Goal: Information Seeking & Learning: Learn about a topic

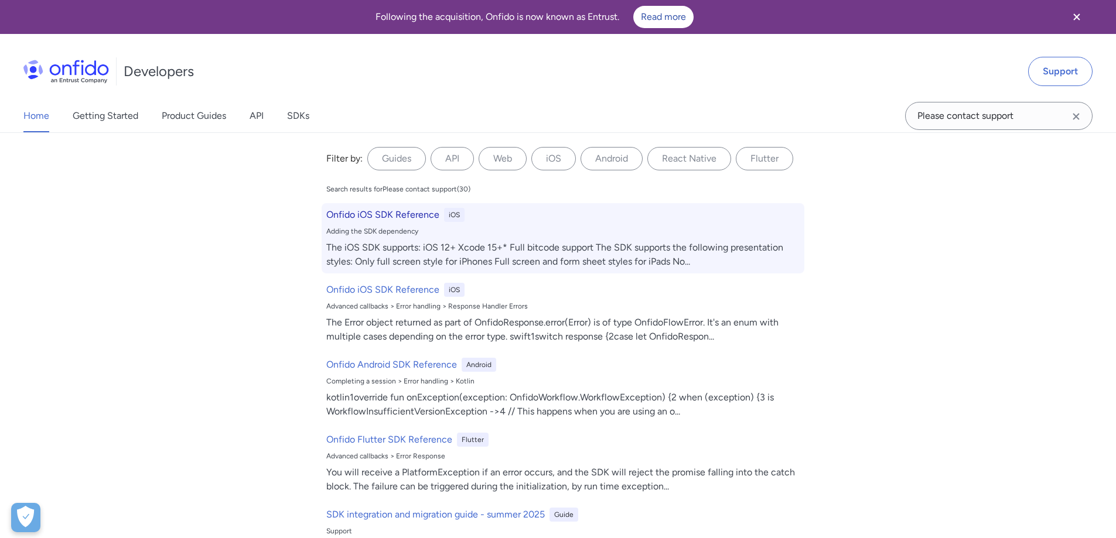
type input "Please contact support"
click at [370, 221] on h6 "Onfido iOS SDK Reference" at bounding box center [382, 215] width 113 height 14
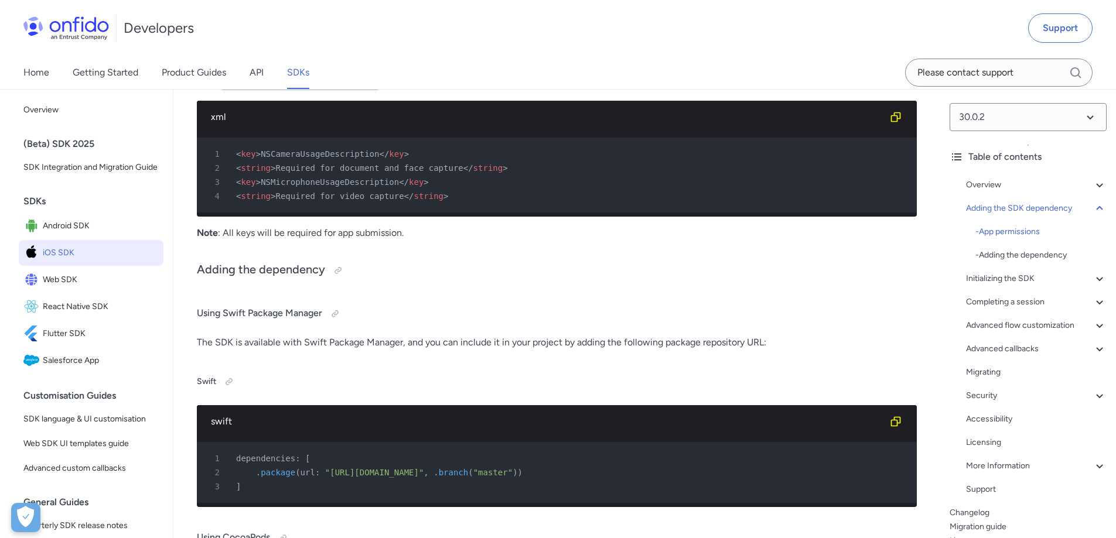
scroll to position [1586, 0]
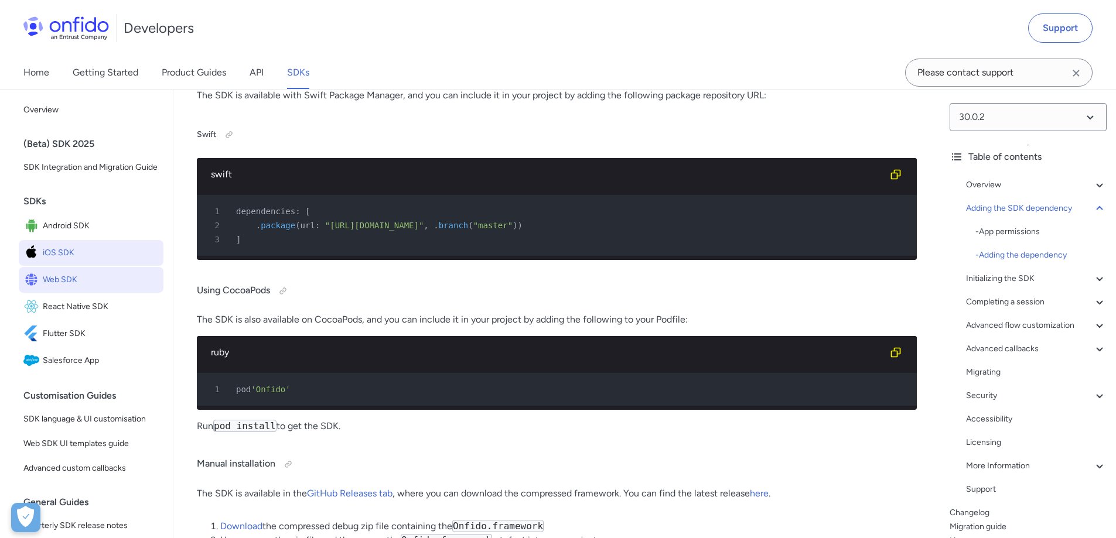
click at [80, 293] on link "Web SDK" at bounding box center [91, 280] width 145 height 26
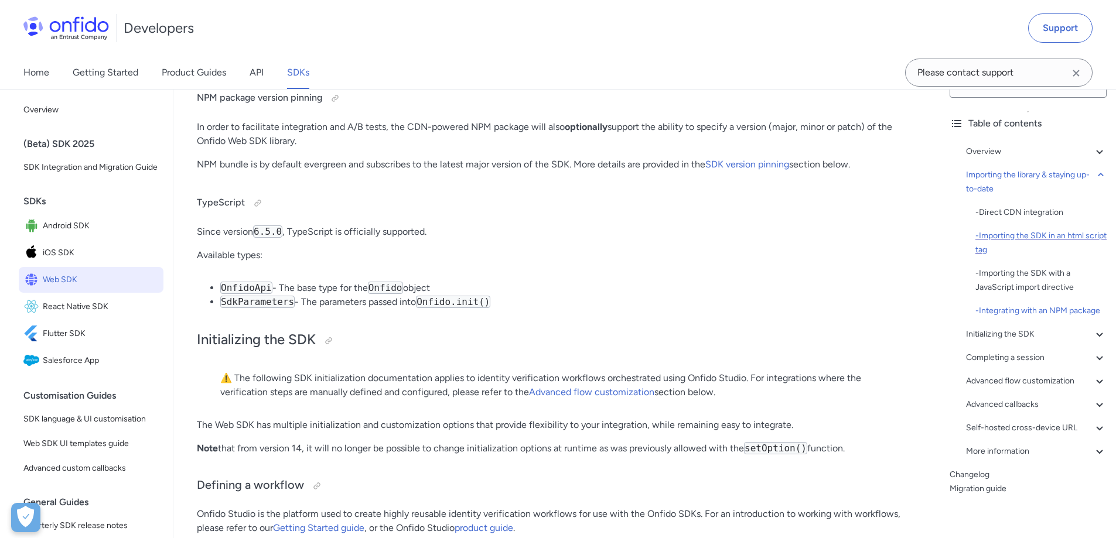
scroll to position [52, 0]
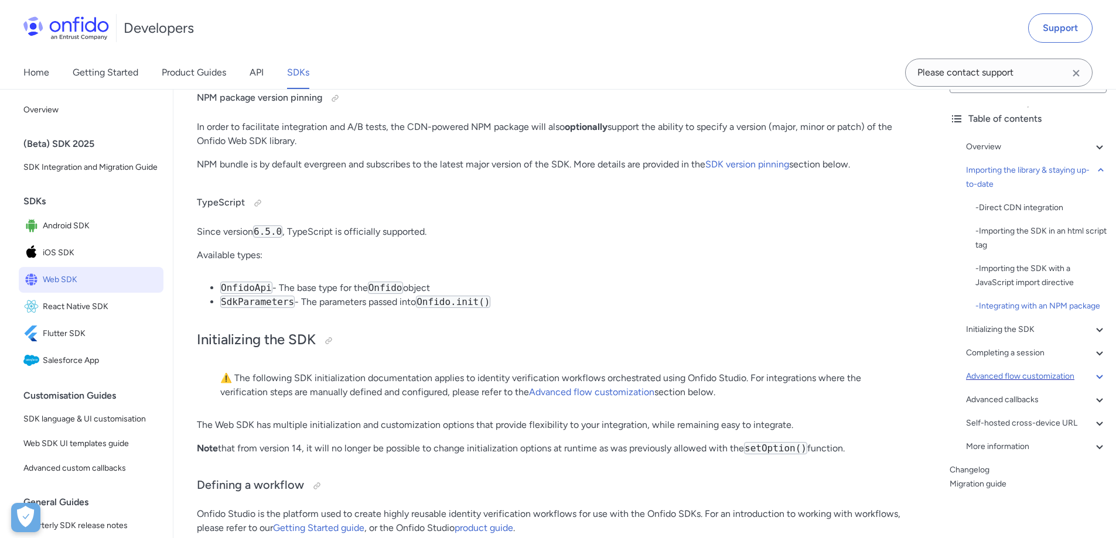
click at [1052, 380] on div "Advanced flow customization" at bounding box center [1036, 377] width 141 height 14
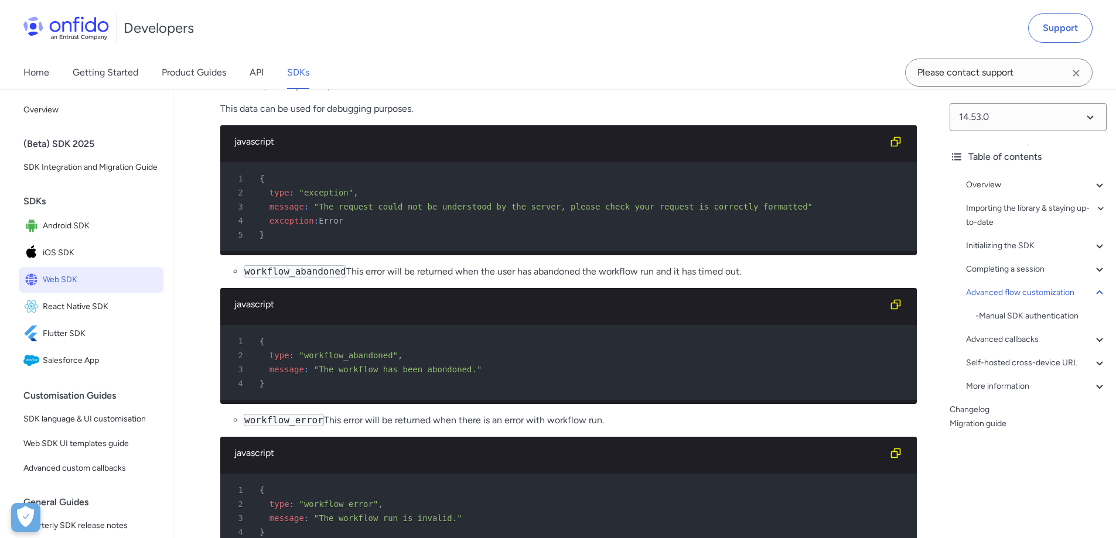
scroll to position [14861, 0]
